Goal: Use online tool/utility: Utilize a website feature to perform a specific function

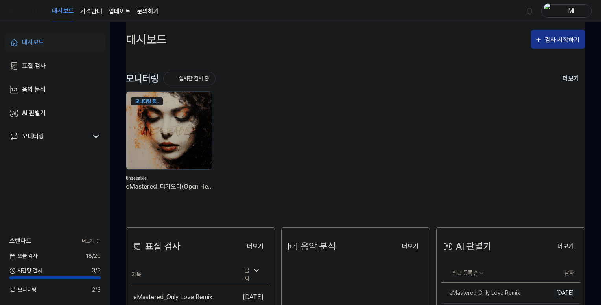
click at [548, 40] on div "검사 시작하기" at bounding box center [562, 40] width 37 height 10
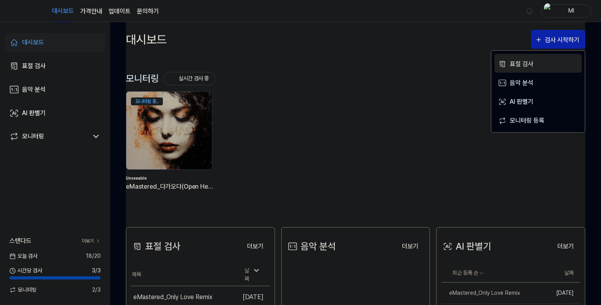
click at [522, 62] on div "표절 검사" at bounding box center [543, 64] width 68 height 10
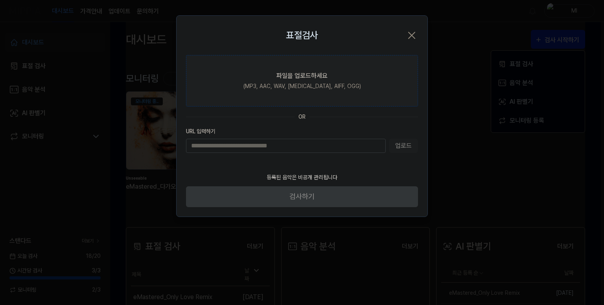
click at [296, 81] on label "파일을 업로드하세요 (MP3, AAC, WAV, [MEDICAL_DATA], AIFF, OGG)" at bounding box center [302, 80] width 232 height 51
click at [0, 0] on input "파일을 업로드하세요 (MP3, AAC, WAV, [MEDICAL_DATA], AIFF, OGG)" at bounding box center [0, 0] width 0 height 0
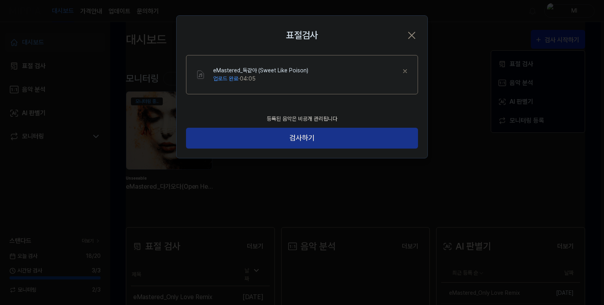
click at [365, 139] on button "검사하기" at bounding box center [302, 138] width 232 height 21
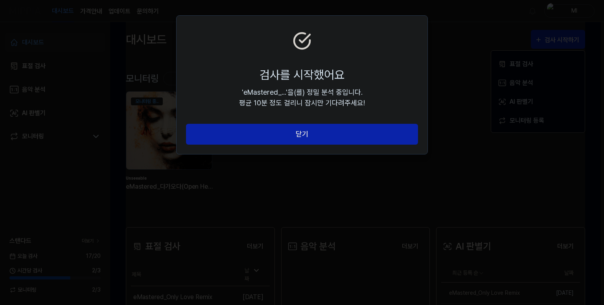
click at [365, 139] on button "닫기" at bounding box center [302, 134] width 232 height 21
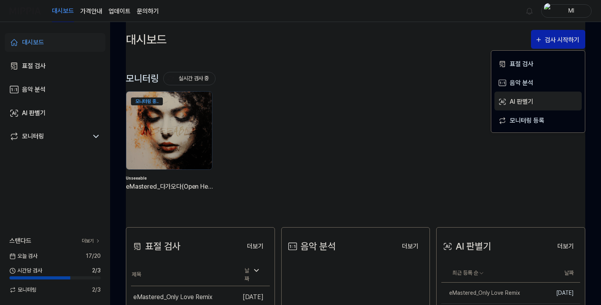
click at [512, 99] on div "AI 판별기" at bounding box center [543, 102] width 68 height 10
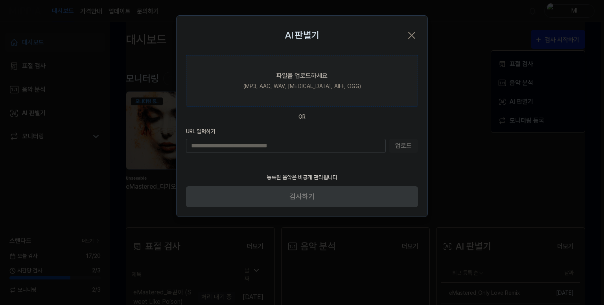
click at [308, 81] on label "파일을 업로드하세요 (MP3, AAC, WAV, [MEDICAL_DATA], AIFF, OGG)" at bounding box center [302, 80] width 232 height 51
click at [0, 0] on input "파일을 업로드하세요 (MP3, AAC, WAV, [MEDICAL_DATA], AIFF, OGG)" at bounding box center [0, 0] width 0 height 0
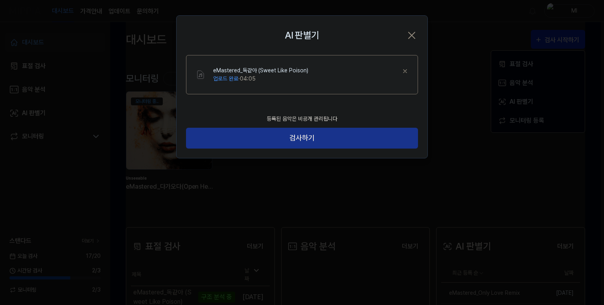
click at [304, 131] on button "검사하기" at bounding box center [302, 138] width 232 height 21
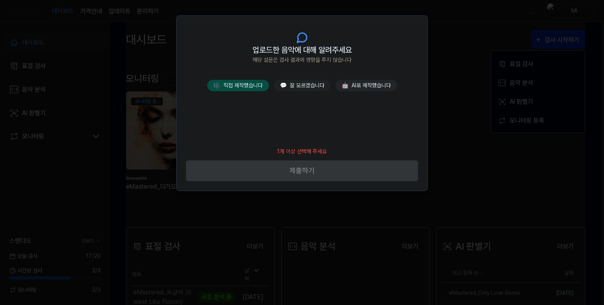
drag, startPoint x: 251, startPoint y: 86, endPoint x: 258, endPoint y: 96, distance: 12.1
click at [250, 86] on button "🎼 직접 제작했습니다" at bounding box center [238, 85] width 62 height 11
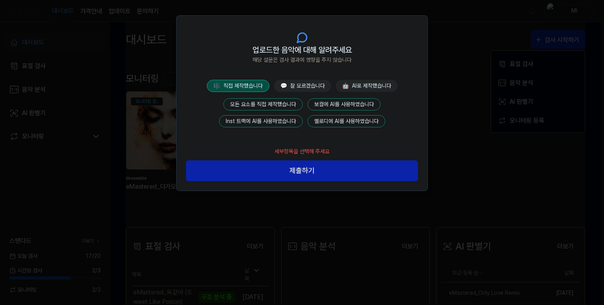
click at [266, 102] on button "모든 요소를 직접 제작했습니다" at bounding box center [262, 104] width 79 height 12
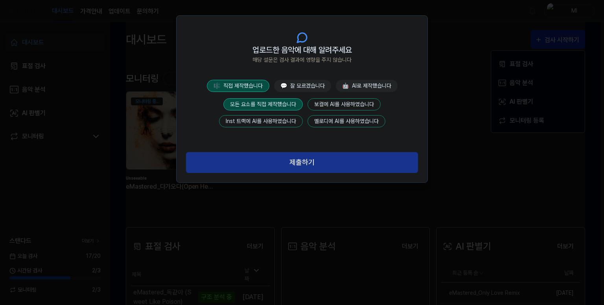
drag, startPoint x: 302, startPoint y: 164, endPoint x: 307, endPoint y: 167, distance: 6.3
click at [302, 164] on button "제출하기" at bounding box center [302, 162] width 232 height 21
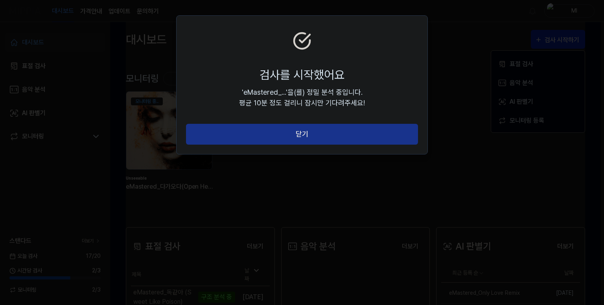
click at [331, 132] on button "닫기" at bounding box center [302, 134] width 232 height 21
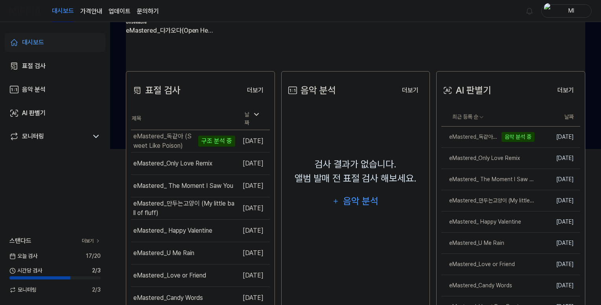
scroll to position [157, 0]
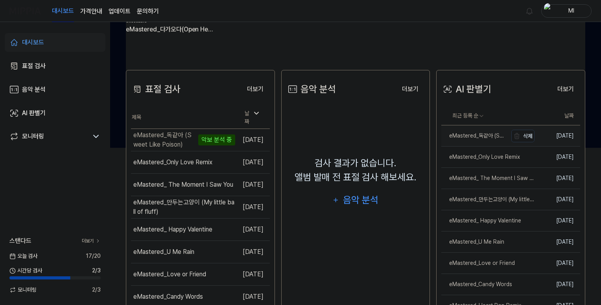
click at [472, 138] on div "eMastered_독같아 (Sweet Like Poison)" at bounding box center [474, 136] width 66 height 8
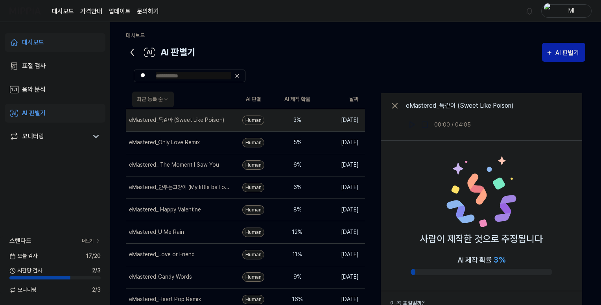
click at [71, 39] on link "대시보드" at bounding box center [55, 42] width 101 height 19
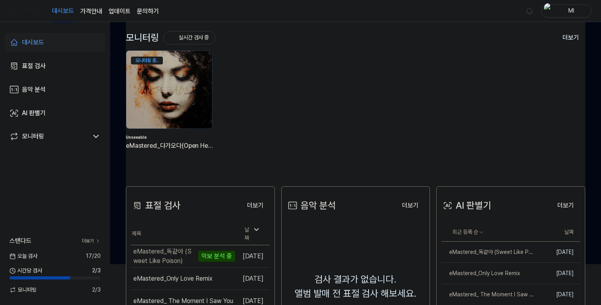
scroll to position [157, 0]
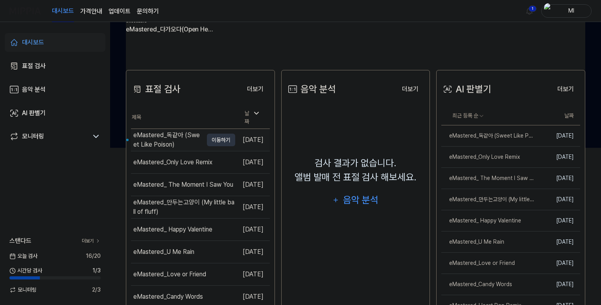
click at [164, 137] on div "eMastered_독같아 (Sweet Like Poison)" at bounding box center [168, 140] width 70 height 19
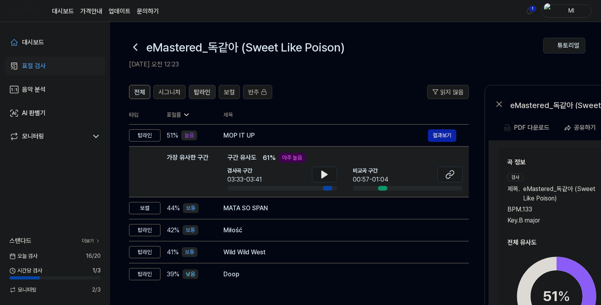
click at [199, 89] on span "탑라인" at bounding box center [202, 92] width 17 height 9
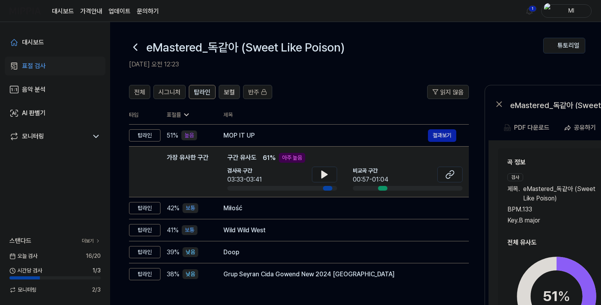
click at [230, 90] on span "보컬" at bounding box center [229, 92] width 11 height 9
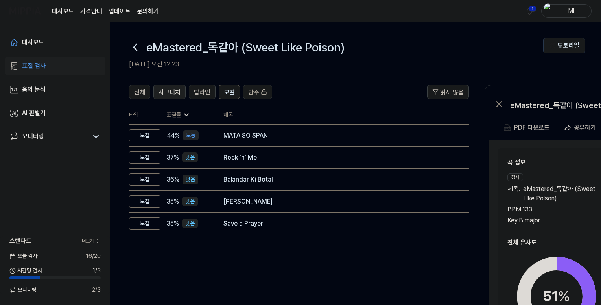
click at [174, 93] on span "시그니처" at bounding box center [169, 92] width 22 height 9
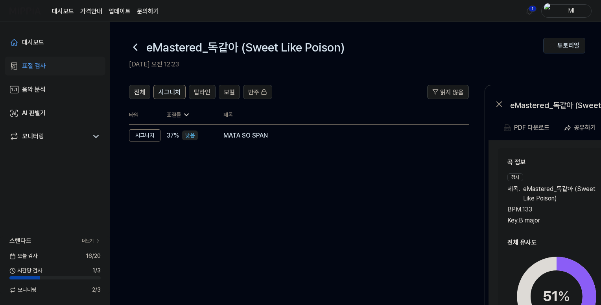
click at [138, 90] on span "전체" at bounding box center [139, 92] width 11 height 9
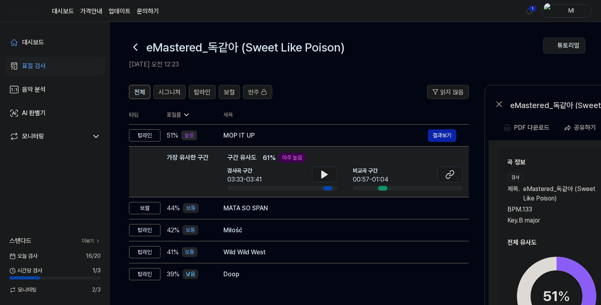
click at [560, 163] on h2 "곡 정보" at bounding box center [608, 162] width 202 height 9
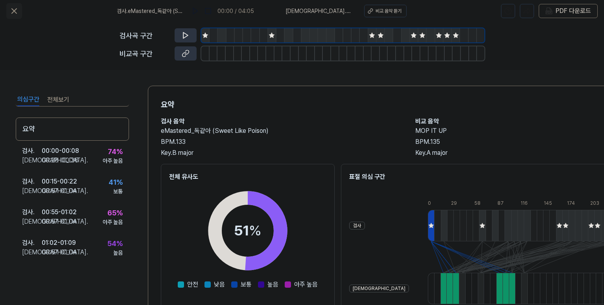
click at [11, 10] on icon at bounding box center [13, 10] width 9 height 9
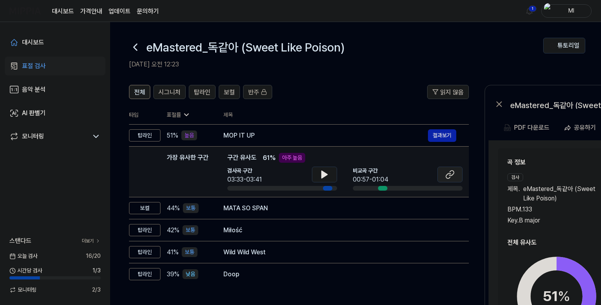
click at [448, 174] on icon at bounding box center [449, 174] width 9 height 9
click at [322, 175] on icon at bounding box center [325, 174] width 6 height 7
click at [320, 175] on icon at bounding box center [324, 174] width 9 height 9
click at [322, 175] on icon at bounding box center [325, 174] width 6 height 7
click at [320, 175] on icon at bounding box center [324, 174] width 9 height 9
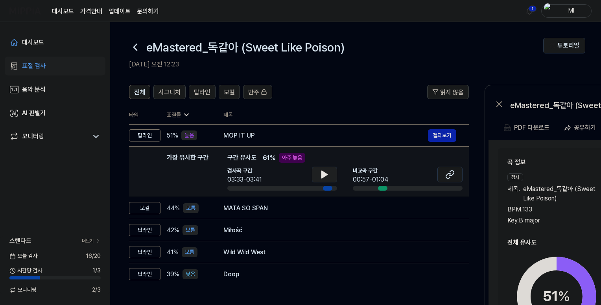
click at [318, 173] on button at bounding box center [324, 175] width 25 height 16
click at [325, 173] on icon at bounding box center [326, 174] width 2 height 6
click at [322, 175] on icon at bounding box center [325, 174] width 6 height 7
click at [322, 175] on icon at bounding box center [323, 174] width 2 height 6
click at [450, 175] on icon at bounding box center [449, 174] width 9 height 9
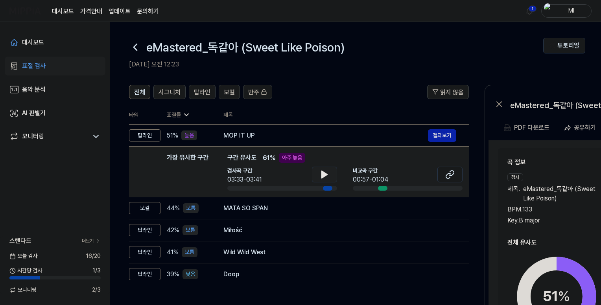
click at [322, 175] on icon at bounding box center [325, 174] width 6 height 7
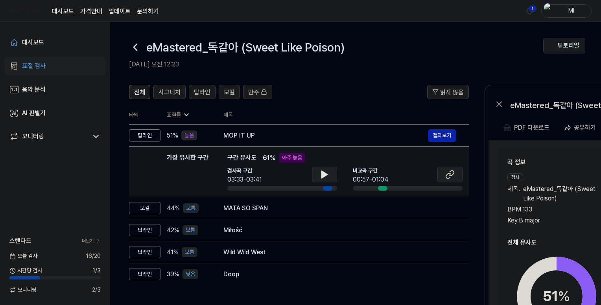
click at [450, 175] on icon at bounding box center [449, 174] width 9 height 9
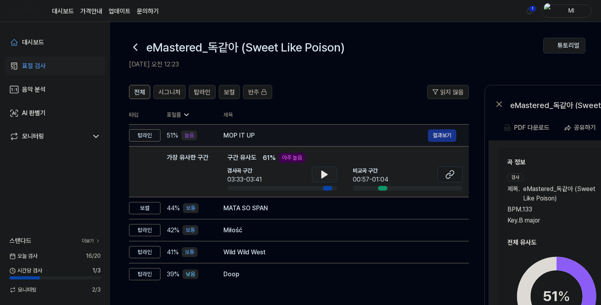
click at [439, 132] on button "결과보기" at bounding box center [442, 135] width 28 height 13
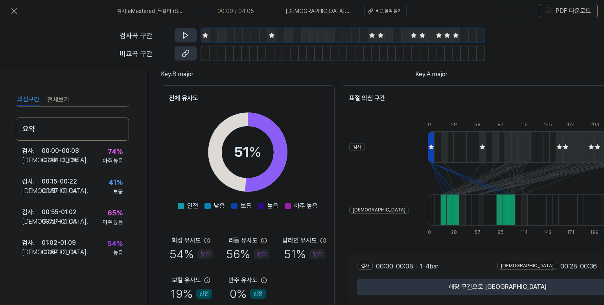
scroll to position [116, 0]
